Goal: Information Seeking & Learning: Check status

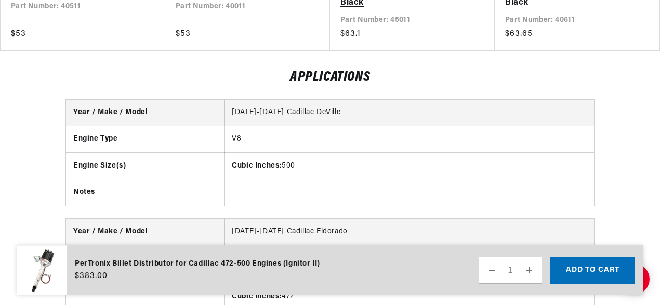
scroll to position [0, 387]
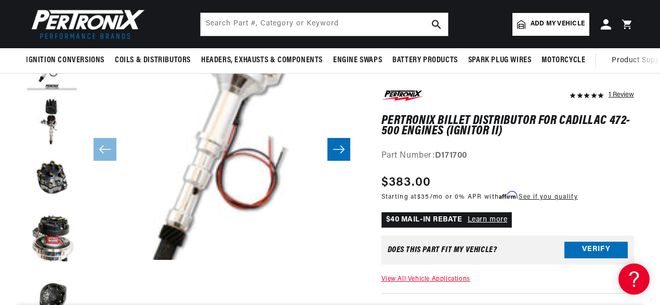
scroll to position [86, 0]
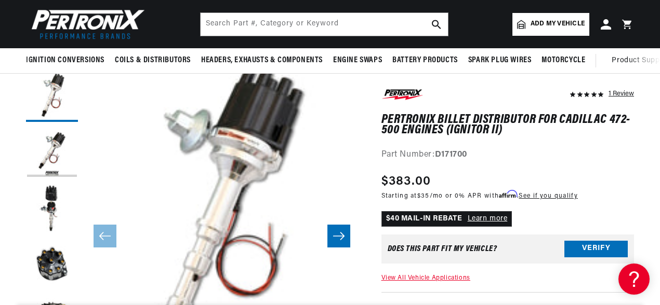
click at [388, 276] on link "View All Vehicle Applications" at bounding box center [425, 278] width 89 height 6
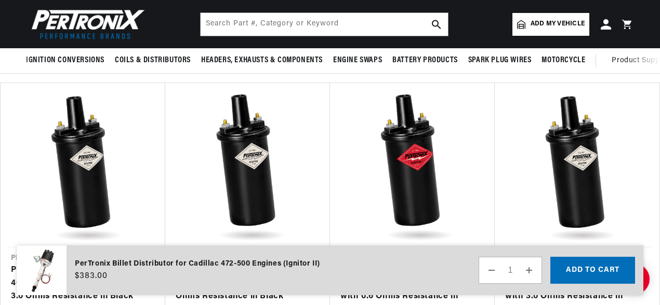
scroll to position [805, 0]
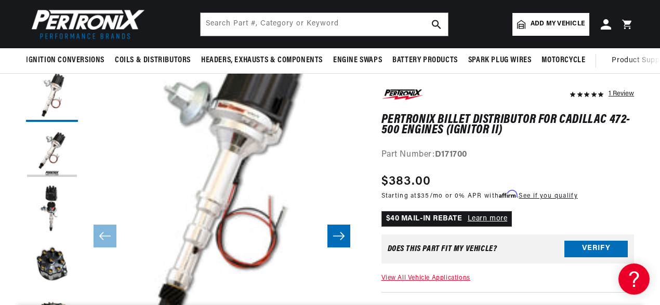
scroll to position [0, 387]
click at [571, 251] on button "Verify" at bounding box center [595, 248] width 63 height 17
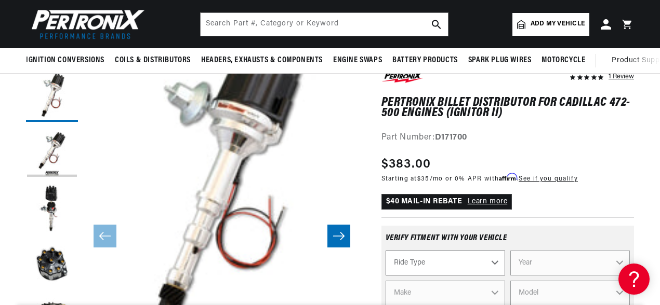
click at [494, 263] on select "Ride Type Automotive Agricultural Industrial Marine Motorcycle" at bounding box center [444, 263] width 119 height 25
select select "Automotive"
click at [385, 251] on select "Ride Type Automotive Agricultural Industrial Marine Motorcycle" at bounding box center [444, 263] width 119 height 25
select select "Automotive"
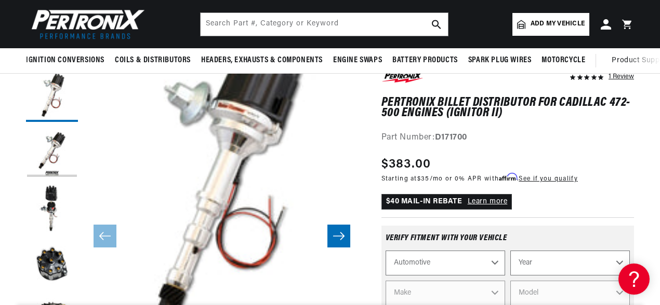
click at [560, 259] on select "Year [DATE] 2021 2020 2019 2018 2017 2016 2015 2014 2013 2012 2011 2010 2009 20…" at bounding box center [569, 263] width 119 height 25
select select "1968"
click at [510, 251] on select "Year [DATE] 2021 2020 2019 2018 2017 2016 2015 2014 2013 2012 2011 2010 2009 20…" at bounding box center [569, 263] width 119 height 25
select select "1968"
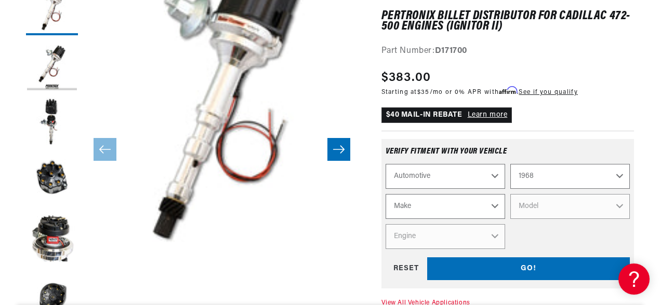
click at [494, 212] on select "Make Alfa Romeo American Motors Aston [PERSON_NAME][GEOGRAPHIC_DATA] [PERSON_NA…" at bounding box center [444, 206] width 119 height 25
select select "Cadillac"
click at [385, 195] on select "Make Alfa Romeo American Motors Aston [PERSON_NAME][GEOGRAPHIC_DATA] [PERSON_NA…" at bounding box center [444, 206] width 119 height 25
select select "Cadillac"
click at [525, 210] on select "Model [GEOGRAPHIC_DATA] DeVille [GEOGRAPHIC_DATA] [GEOGRAPHIC_DATA]" at bounding box center [569, 206] width 119 height 25
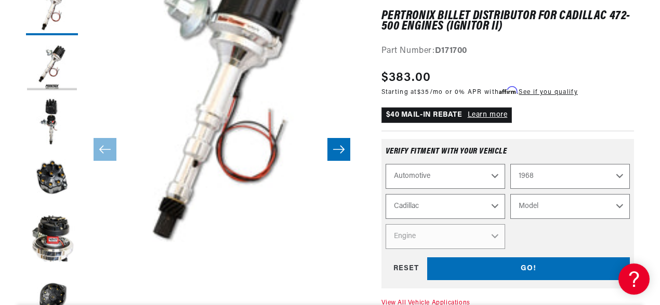
select select "DeVille"
click at [510, 195] on select "Model [GEOGRAPHIC_DATA] DeVille [GEOGRAPHIC_DATA] [GEOGRAPHIC_DATA]" at bounding box center [569, 206] width 119 height 25
select select "DeVille"
click at [496, 230] on select "Engine 7.7L" at bounding box center [444, 236] width 119 height 25
select select "7.7L"
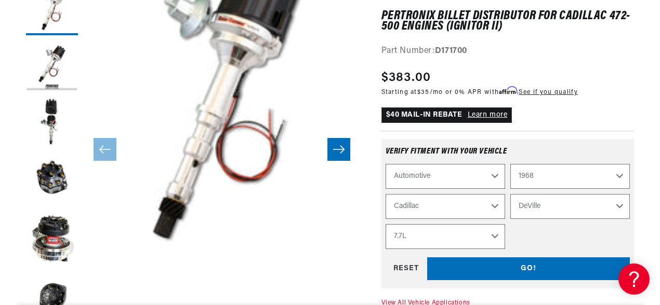
click at [385, 225] on select "Engine 7.7L" at bounding box center [444, 236] width 119 height 25
select select "Engine"
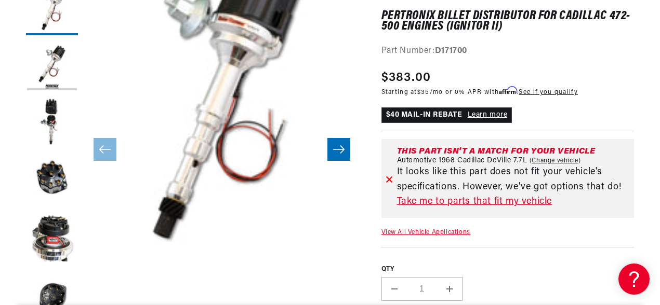
click at [536, 159] on link "Change vehicle" at bounding box center [554, 161] width 51 height 8
select select "1968"
select select "Cadillac"
select select "DeVille"
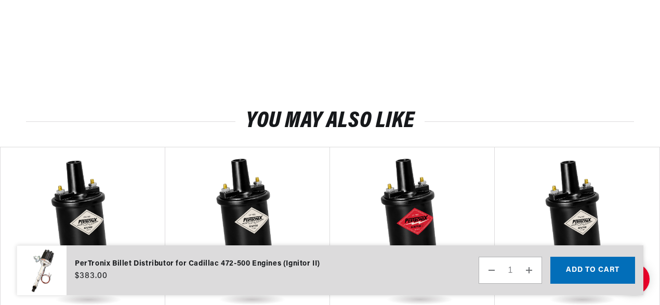
scroll to position [0, 387]
